Goal: Information Seeking & Learning: Check status

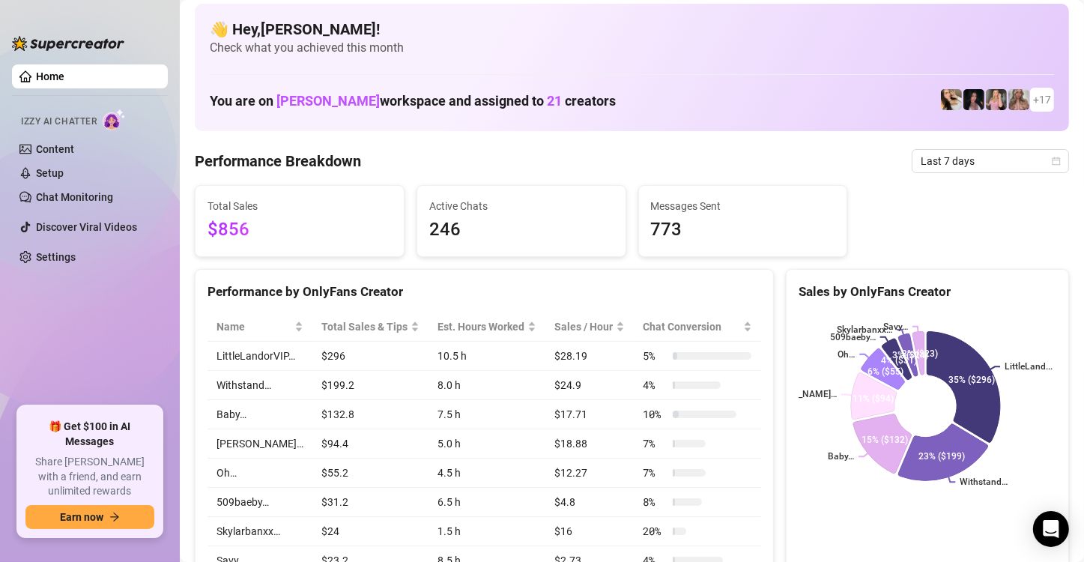
scroll to position [674, 0]
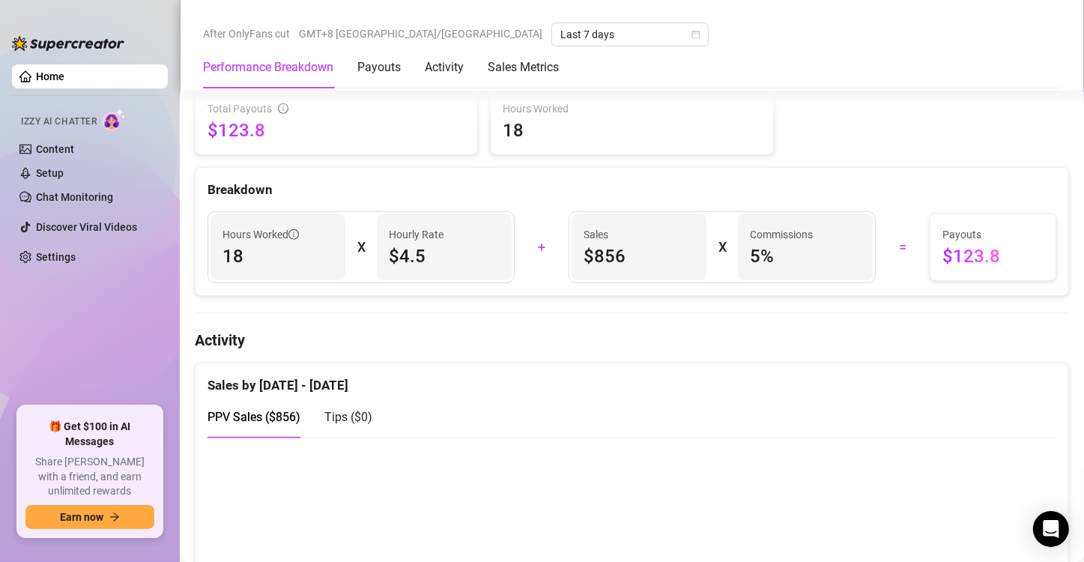
click at [749, 434] on div "PPV Sales ( $856 ) Tips ( $0 )" at bounding box center [632, 417] width 849 height 43
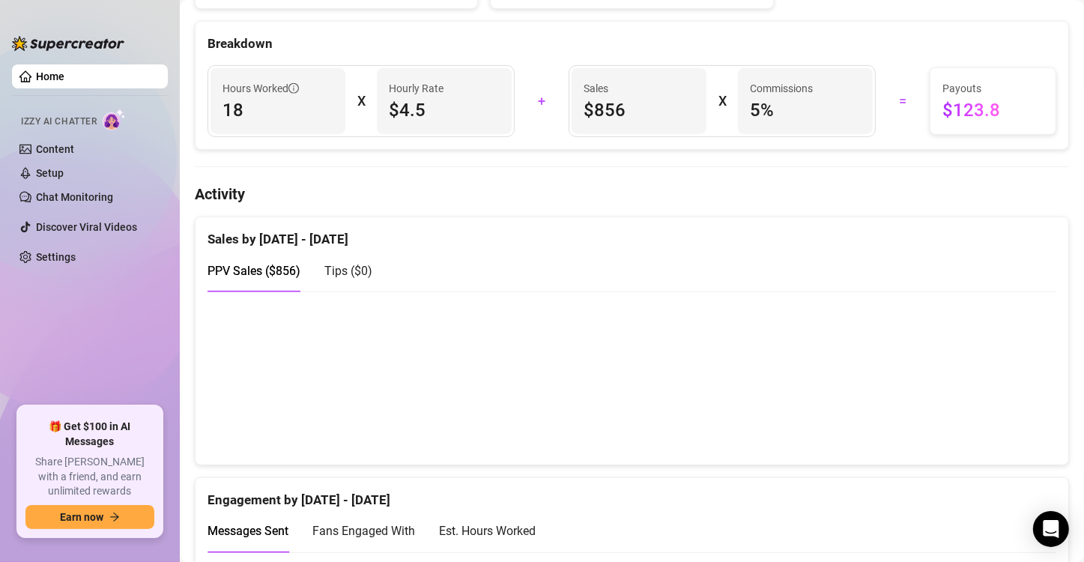
scroll to position [225, 0]
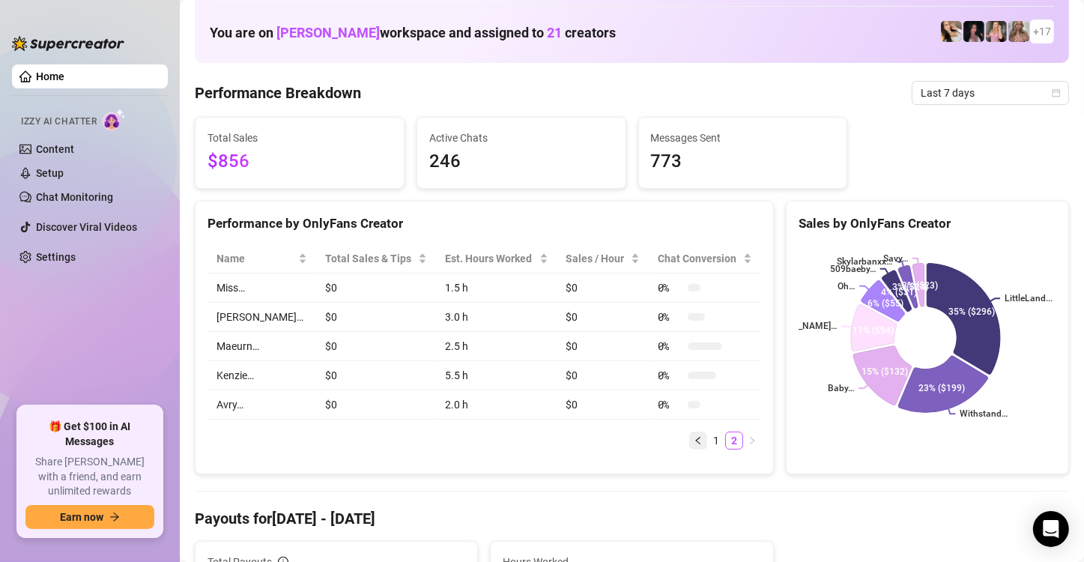
click at [689, 447] on button "button" at bounding box center [698, 441] width 18 height 18
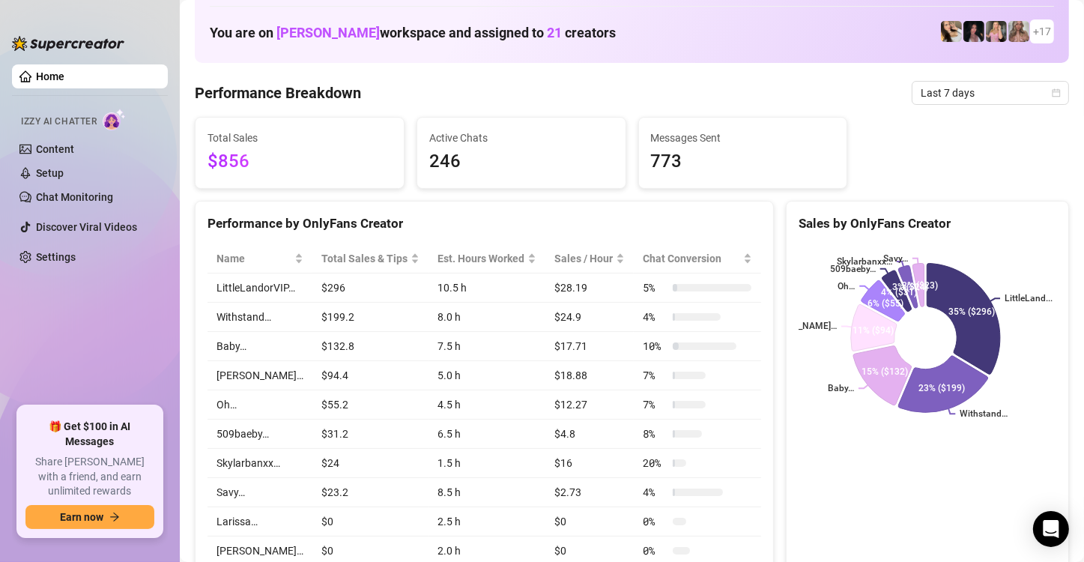
click at [692, 438] on div "8 %" at bounding box center [672, 434] width 58 height 16
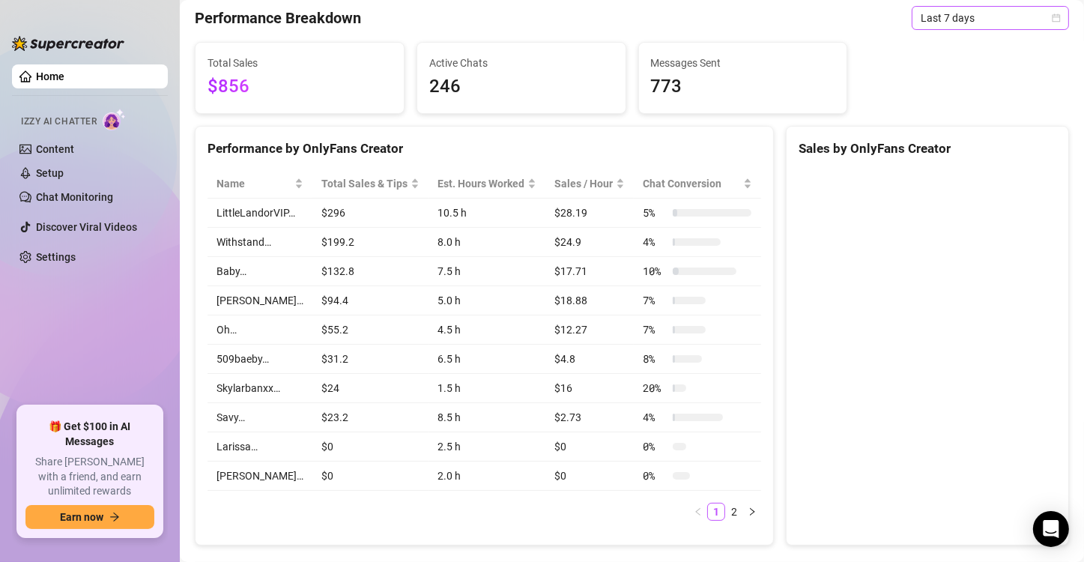
click at [969, 29] on span "Last 7 days" at bounding box center [990, 18] width 139 height 22
click at [943, 29] on span "Last 7 days" at bounding box center [990, 18] width 139 height 22
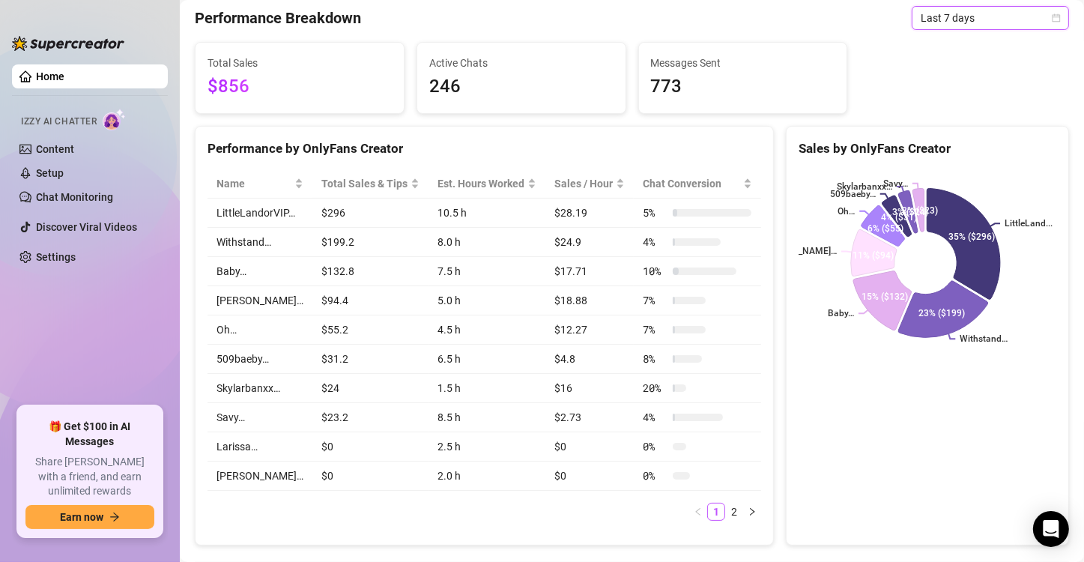
click at [934, 114] on div "Total Sales $856 Active Chats 246 Messages Sent 773" at bounding box center [632, 78] width 886 height 72
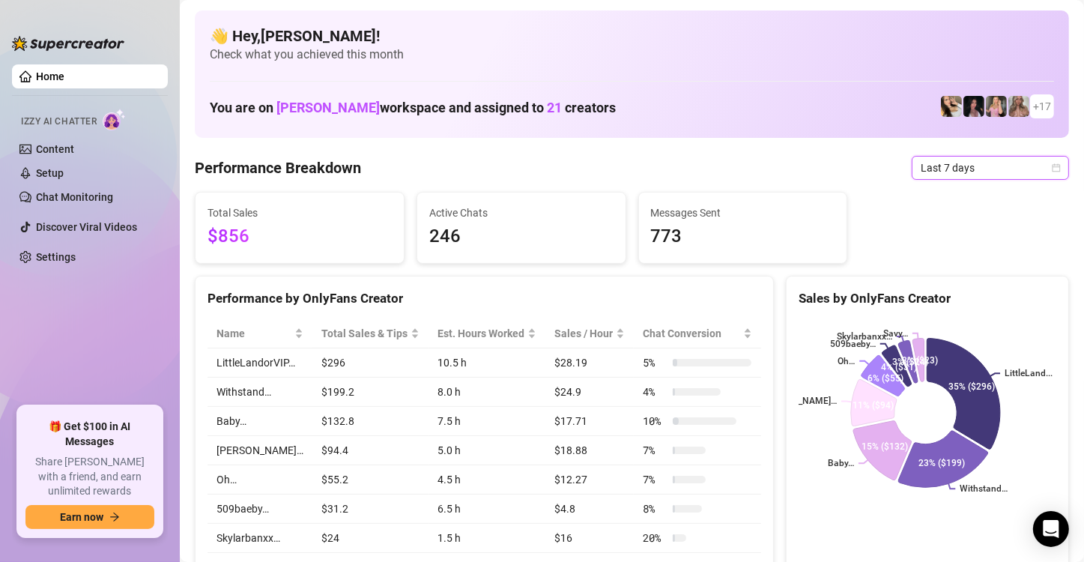
click at [952, 167] on span "Last 7 days" at bounding box center [990, 168] width 139 height 22
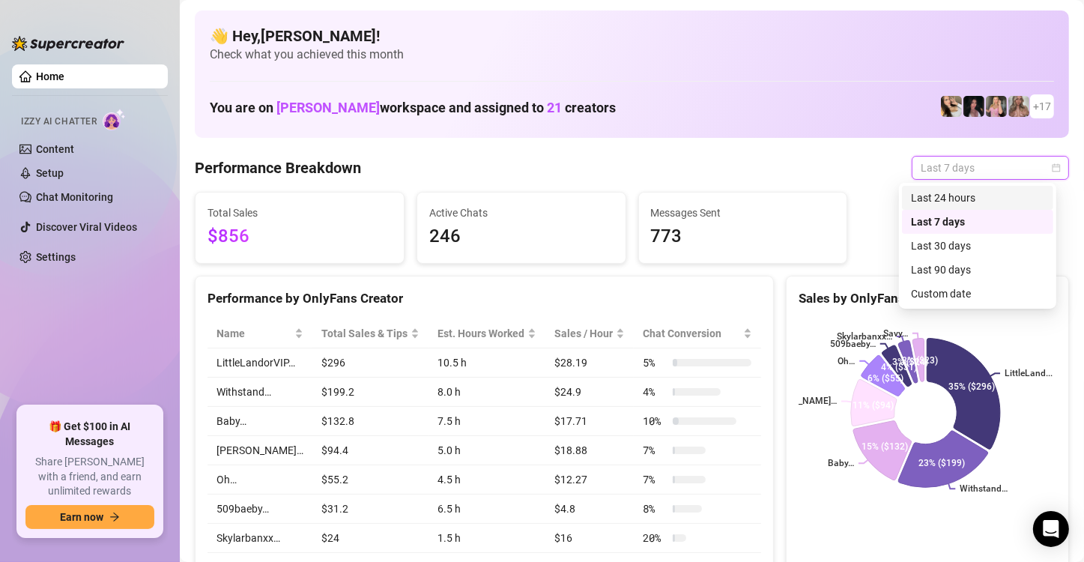
click at [948, 199] on div "Last 24 hours" at bounding box center [977, 198] width 133 height 16
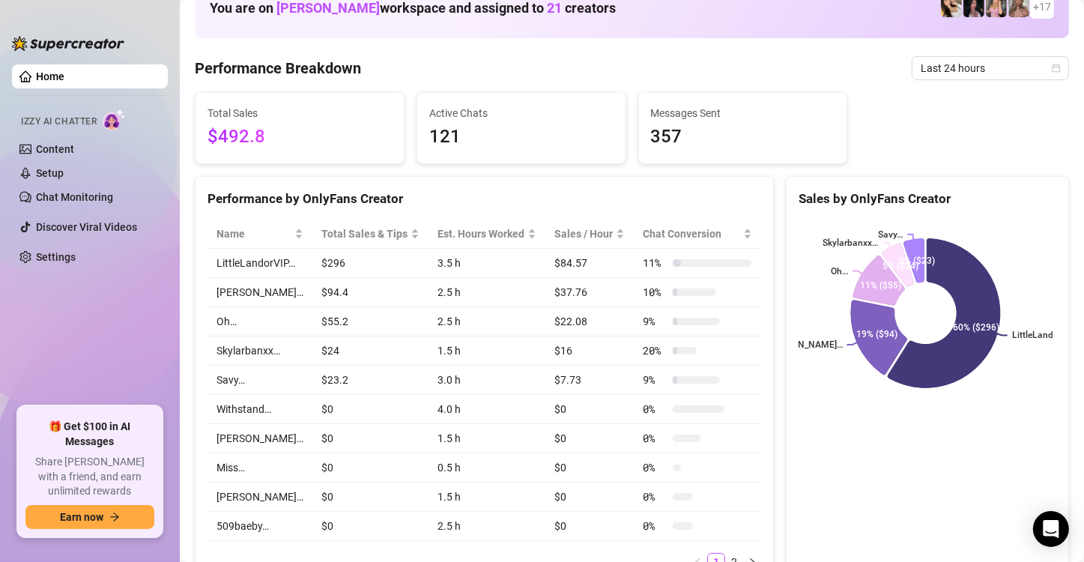
scroll to position [75, 0]
